Goal: Transaction & Acquisition: Purchase product/service

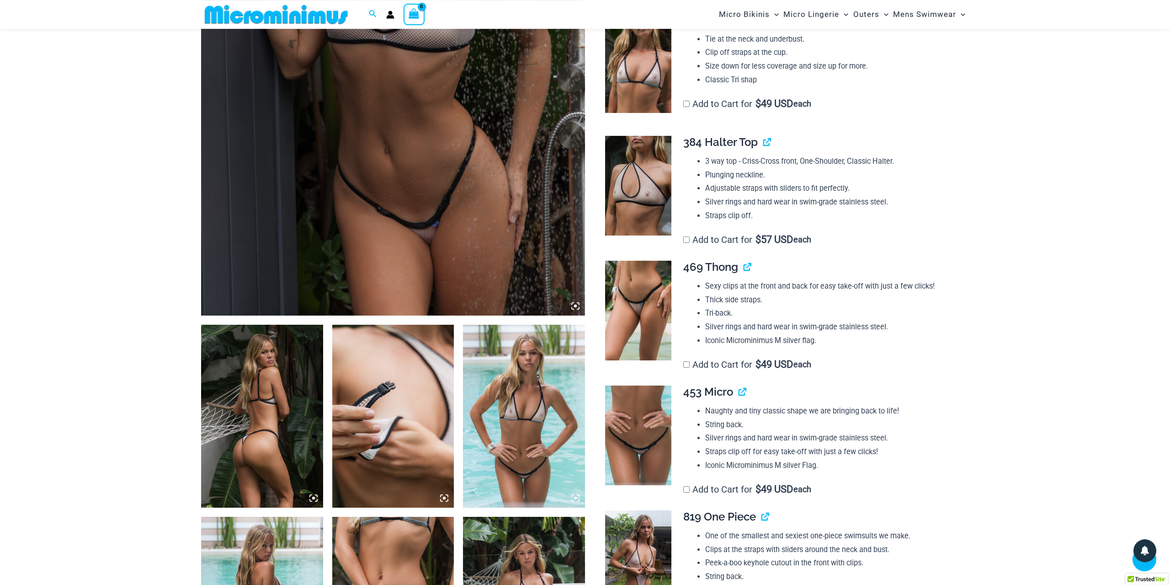
scroll to position [392, 0]
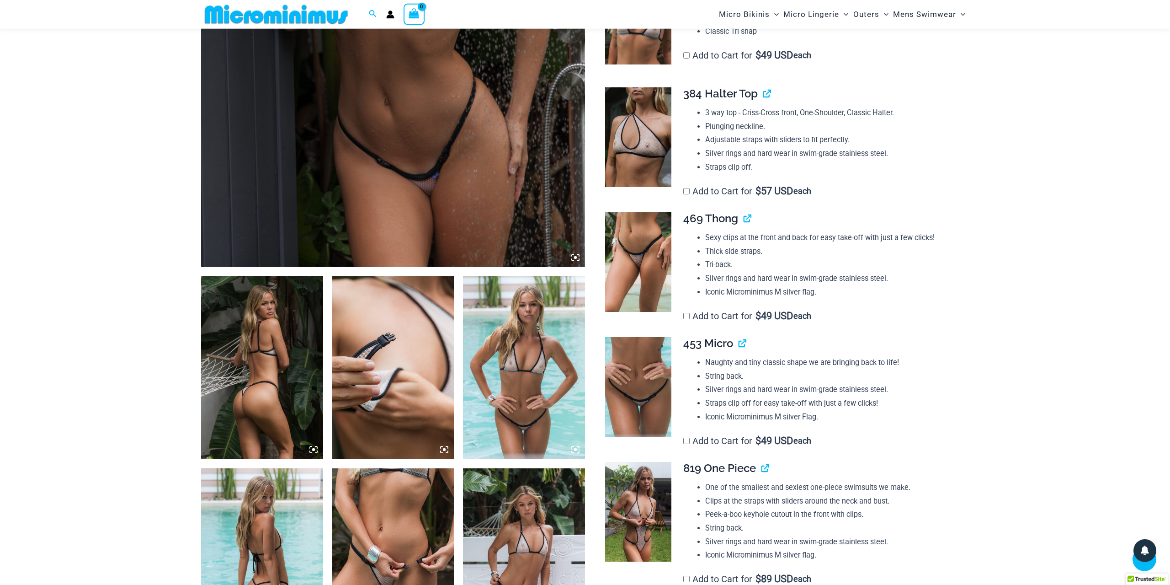
click at [639, 365] on img at bounding box center [638, 387] width 66 height 100
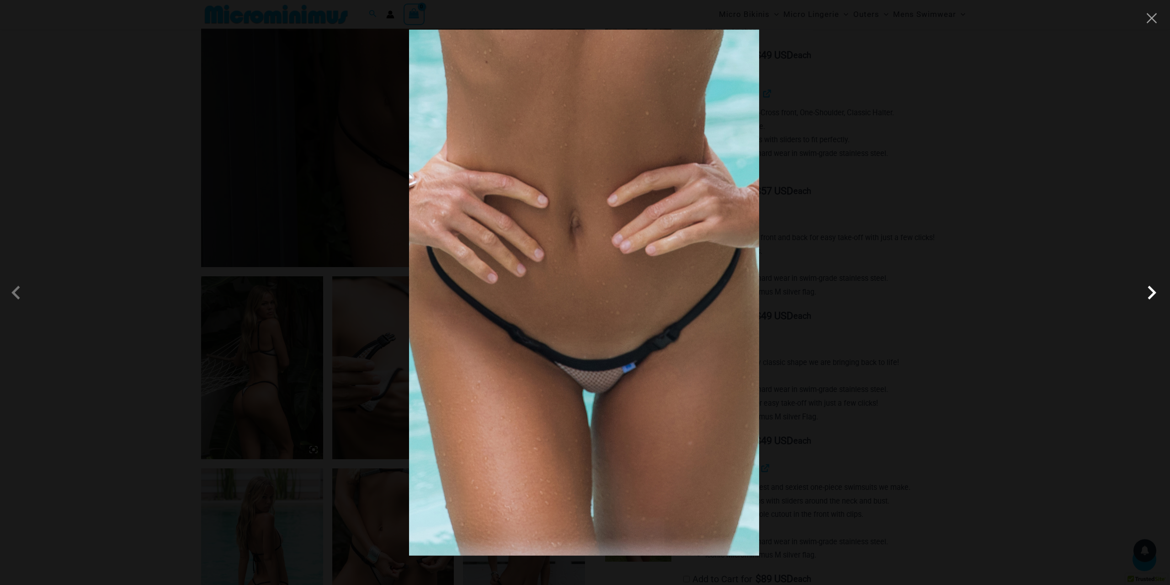
click at [1153, 286] on span at bounding box center [1151, 292] width 27 height 27
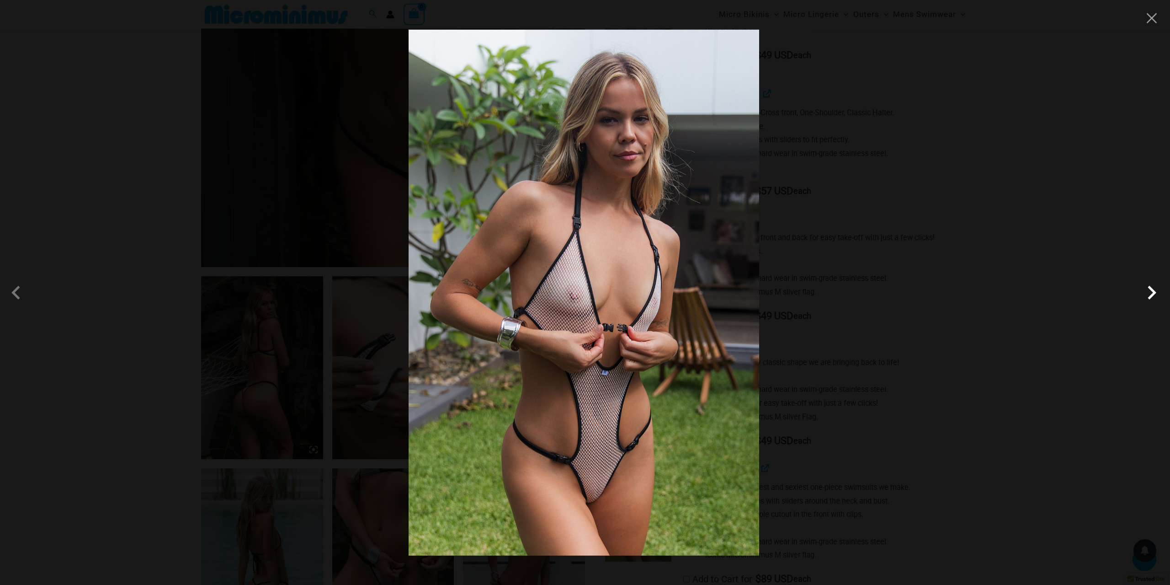
click at [1153, 286] on span at bounding box center [1151, 292] width 27 height 27
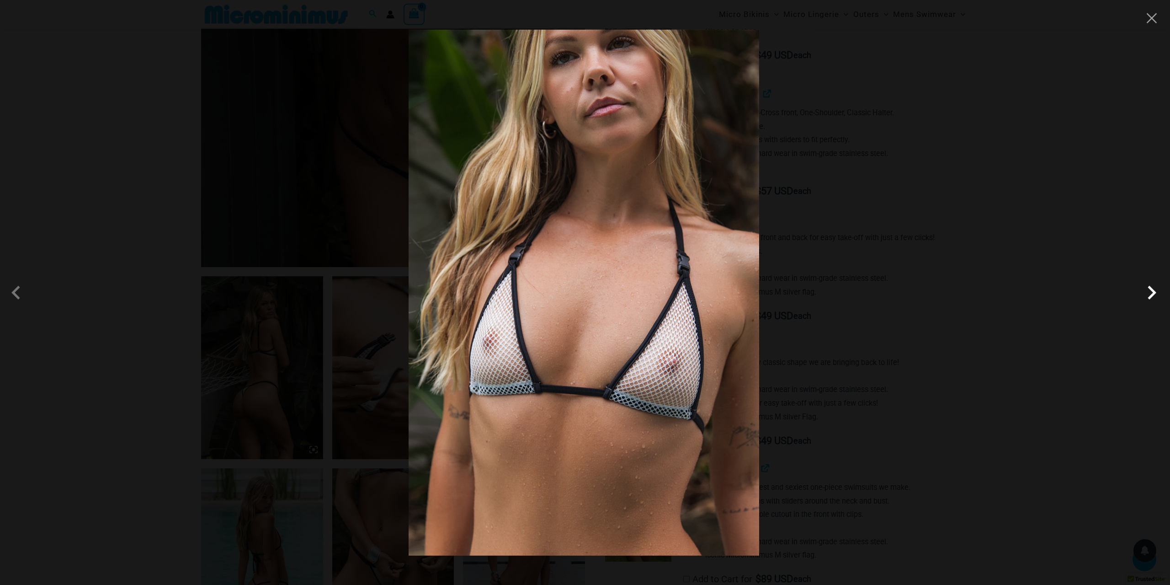
click at [1153, 286] on span at bounding box center [1151, 292] width 27 height 27
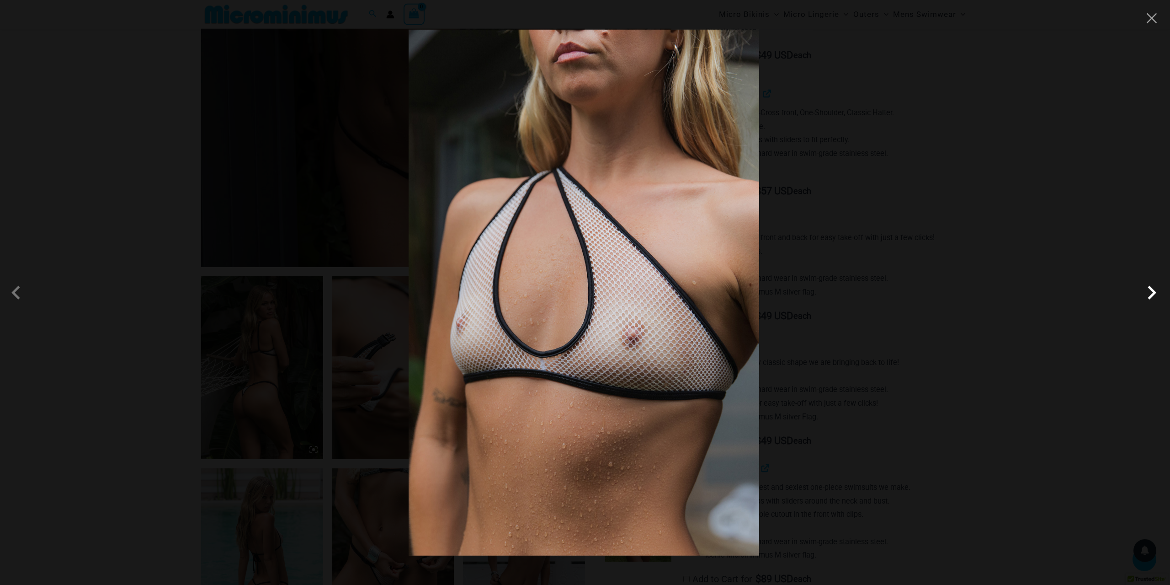
click at [1152, 286] on span at bounding box center [1151, 292] width 27 height 27
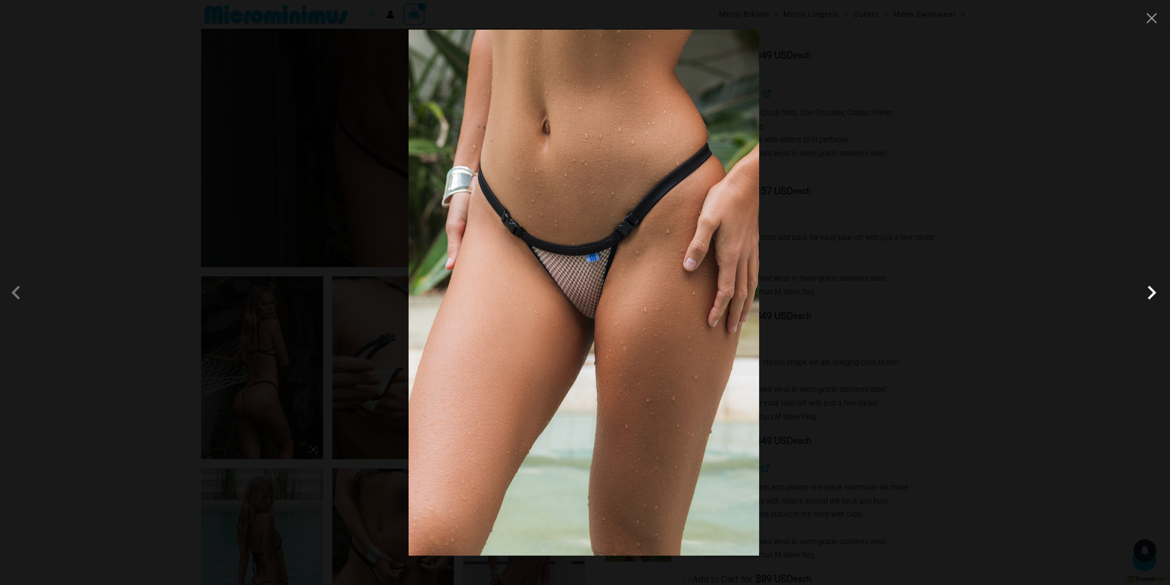
click at [1152, 286] on span at bounding box center [1151, 292] width 27 height 27
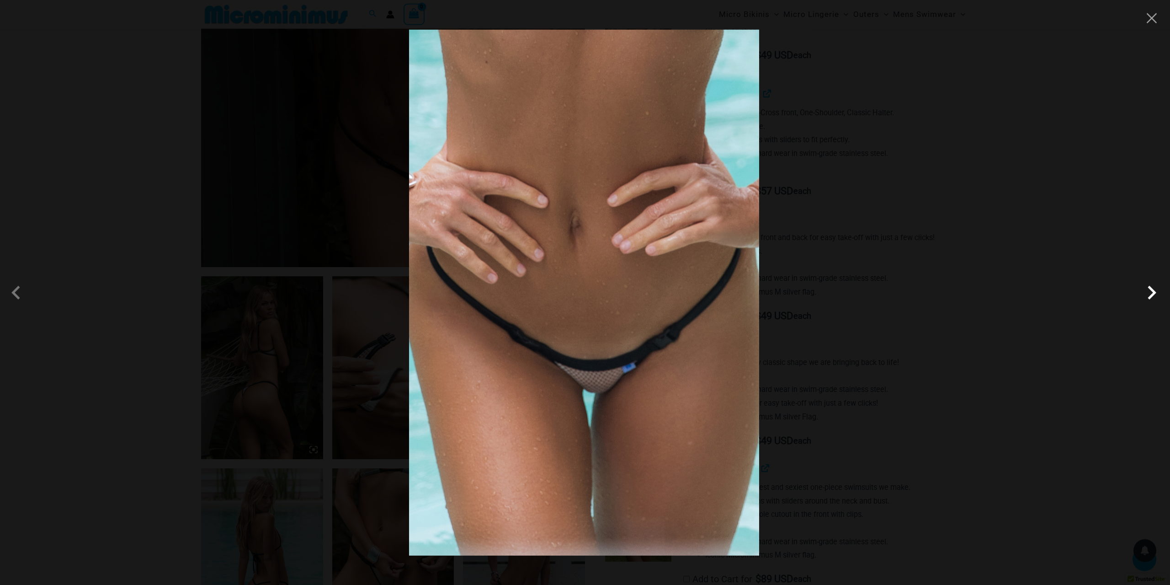
click at [1152, 286] on span at bounding box center [1151, 292] width 27 height 27
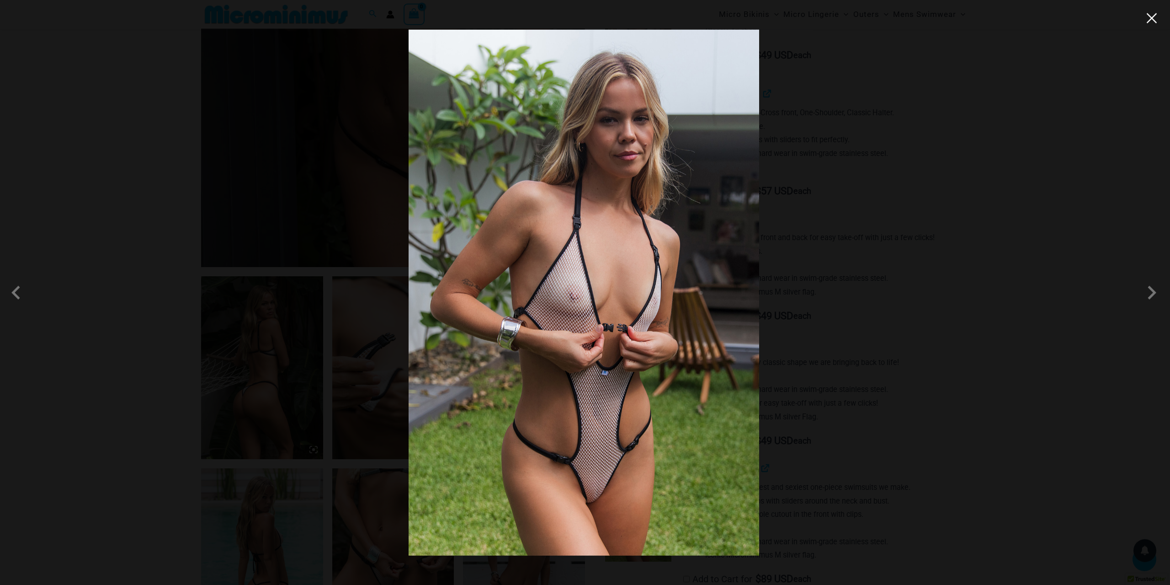
click at [1150, 21] on button "Close" at bounding box center [1152, 18] width 14 height 14
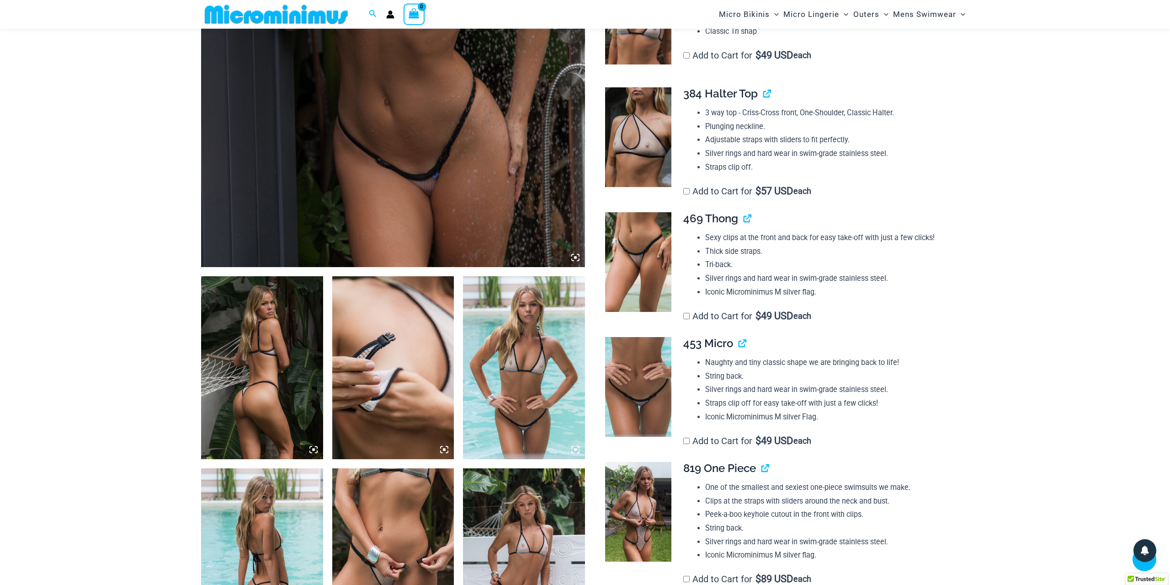
click at [246, 365] on img at bounding box center [262, 367] width 122 height 183
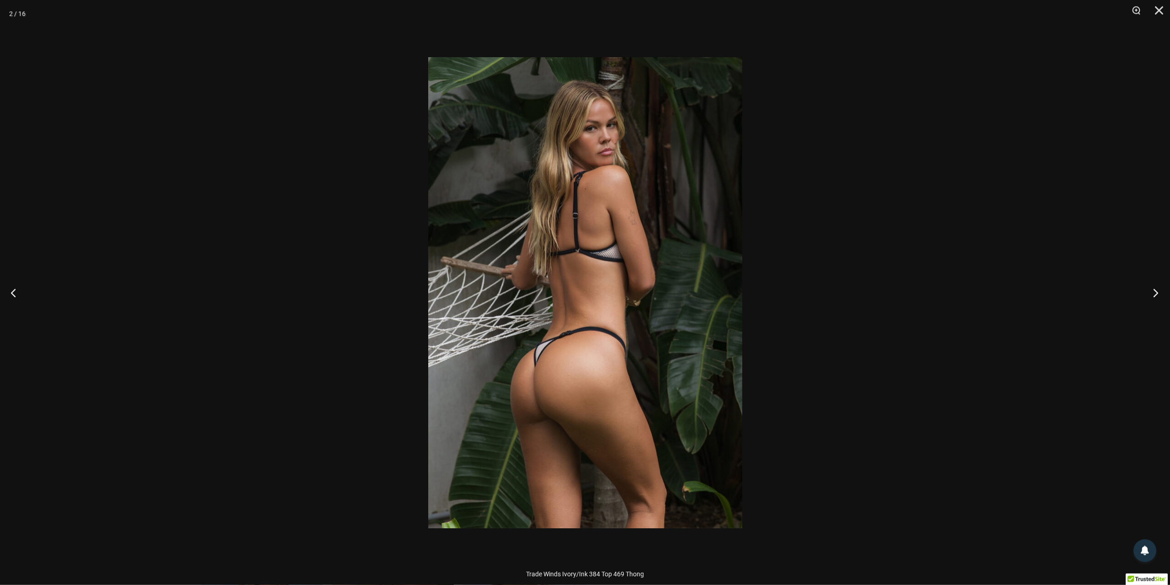
click at [1154, 289] on button "Next" at bounding box center [1153, 293] width 34 height 46
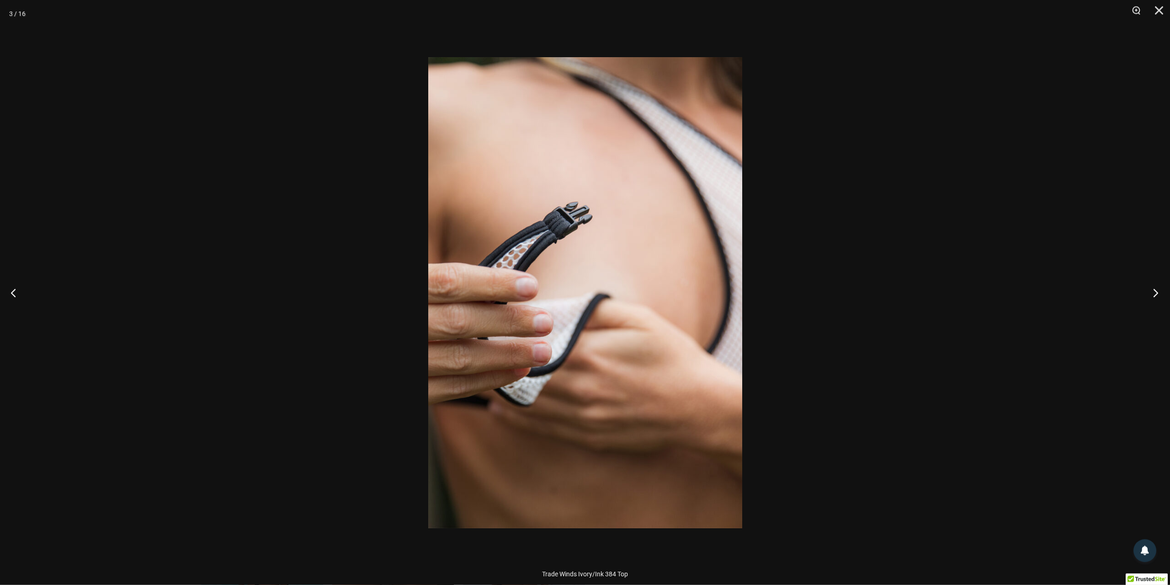
click at [1154, 289] on button "Next" at bounding box center [1153, 293] width 34 height 46
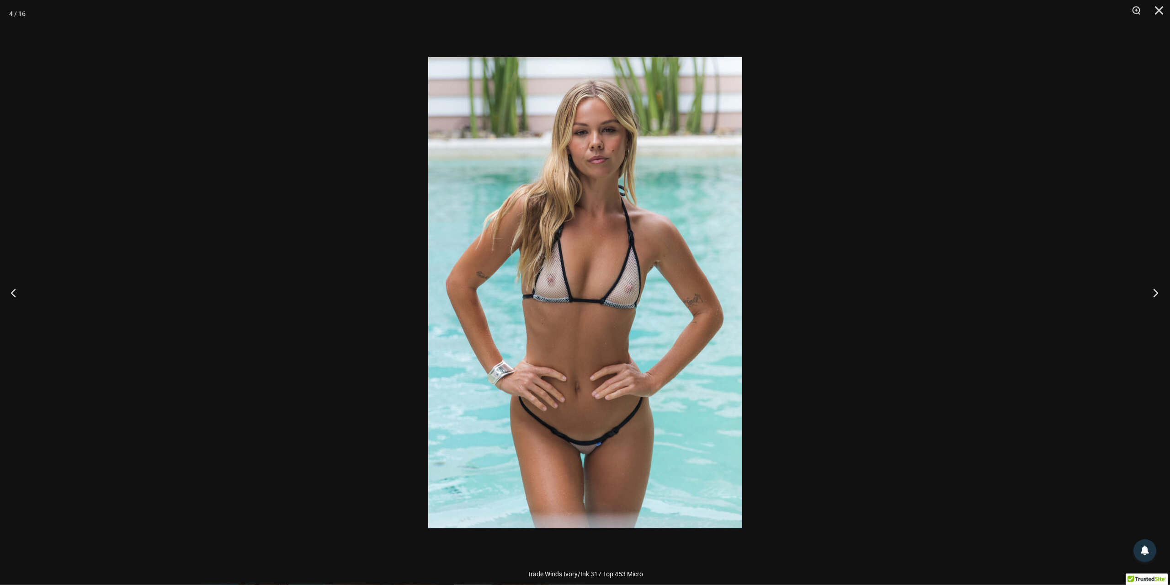
click at [1154, 289] on button "Next" at bounding box center [1153, 293] width 34 height 46
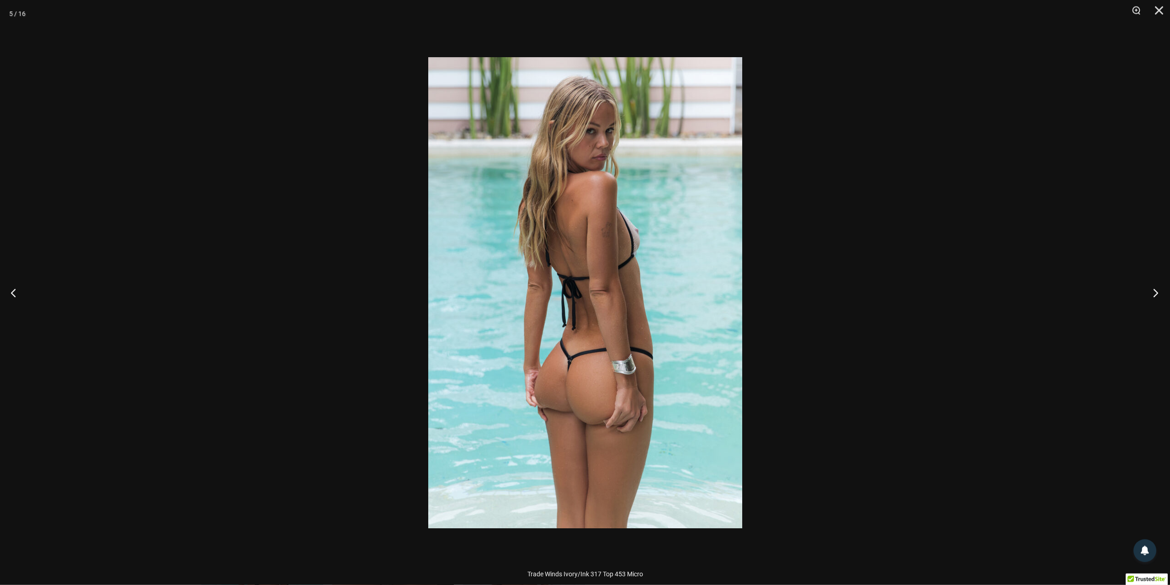
click at [1153, 289] on button "Next" at bounding box center [1153, 293] width 34 height 46
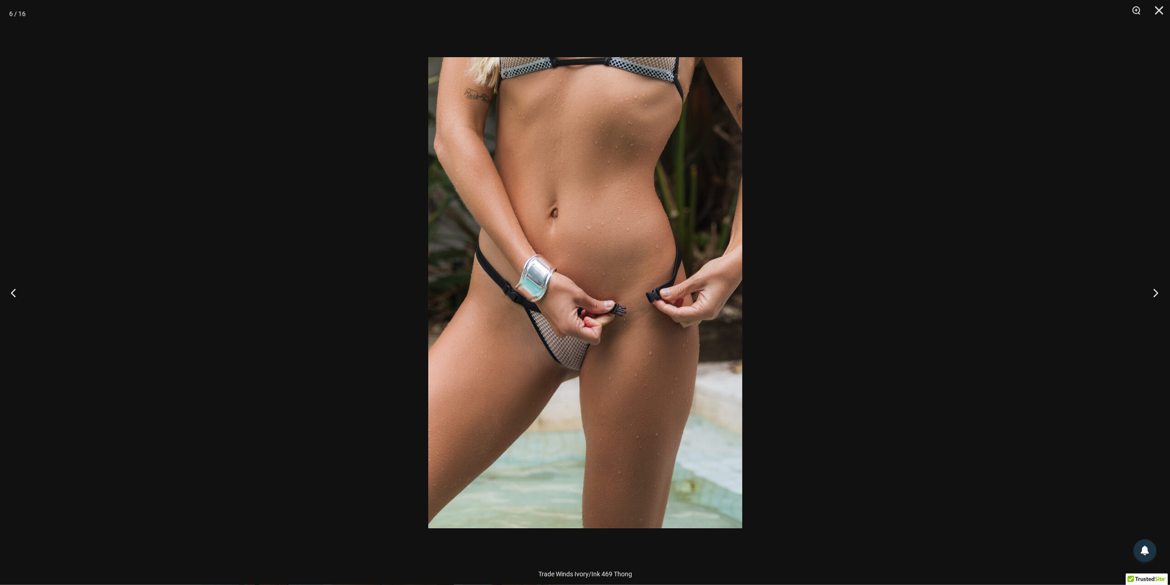
click at [1153, 289] on button "Next" at bounding box center [1153, 293] width 34 height 46
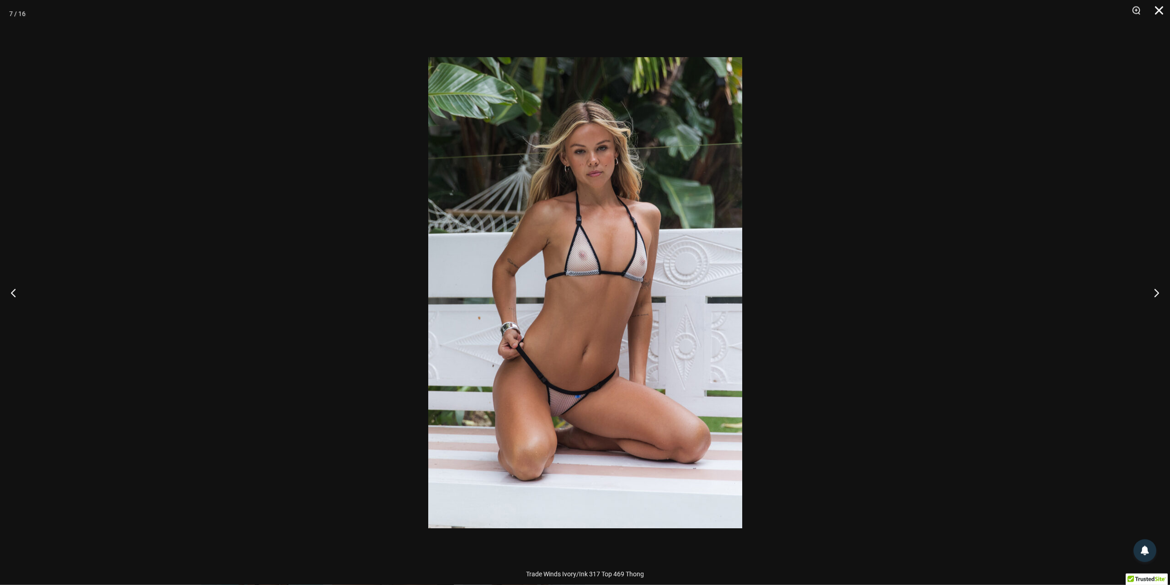
click at [1158, 12] on button "Close" at bounding box center [1156, 13] width 23 height 27
